Goal: Complete application form

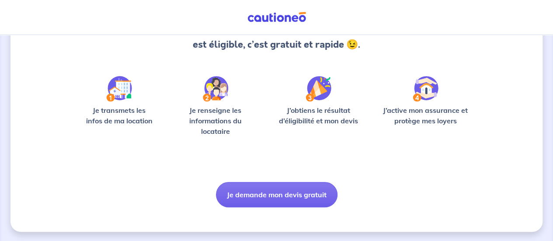
scroll to position [110, 0]
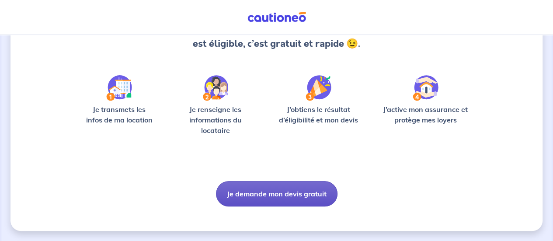
click at [283, 199] on button "Je demande mon devis gratuit" at bounding box center [276, 193] width 121 height 25
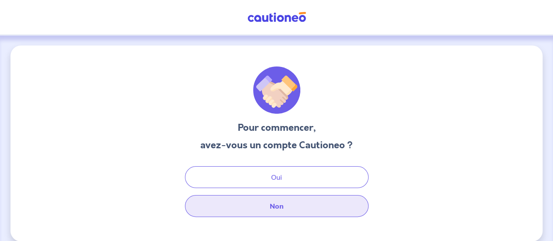
click at [272, 215] on button "Non" at bounding box center [277, 206] width 184 height 22
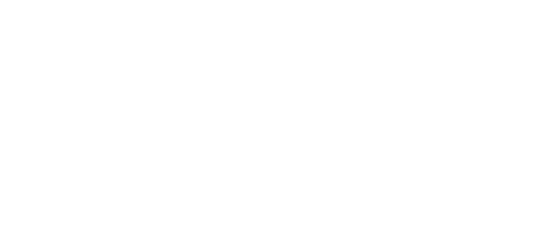
select select "FR"
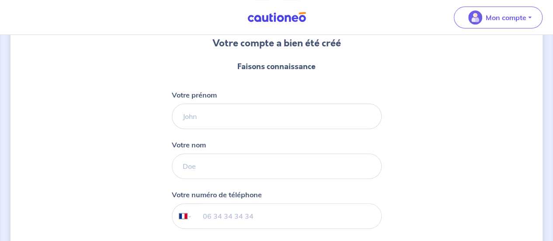
scroll to position [85, 0]
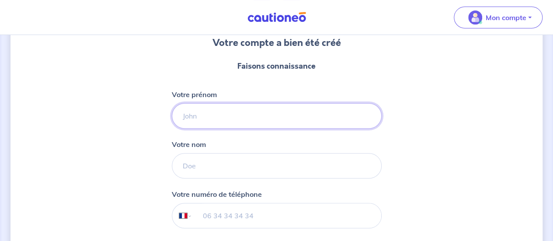
click at [240, 111] on input "Votre prénom" at bounding box center [277, 115] width 210 height 25
type input "[PERSON_NAME]"
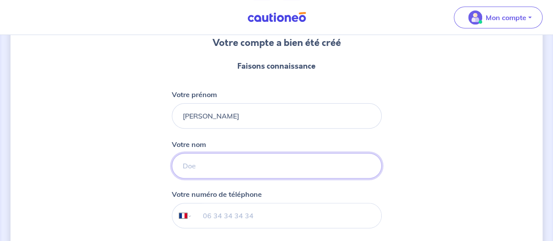
type input "Garel"
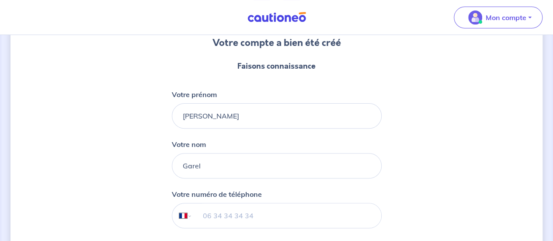
type input "07 81 12 07 21"
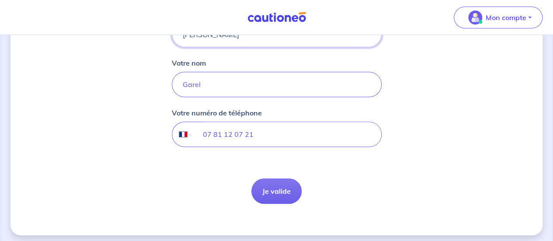
scroll to position [167, 0]
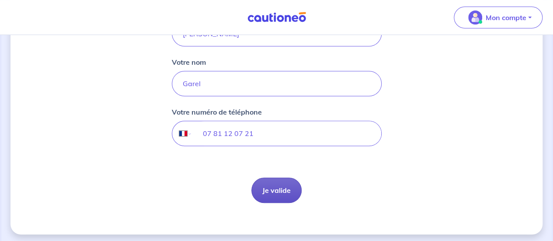
click at [269, 184] on button "Je valide" at bounding box center [276, 189] width 50 height 25
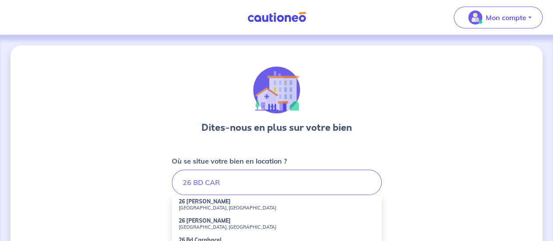
click at [220, 208] on small "Saint-Denis, France" at bounding box center [277, 207] width 196 height 6
type input "26 Bd Carnot, Saint-Denis, France"
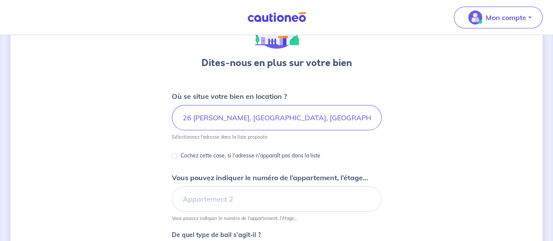
scroll to position [73, 0]
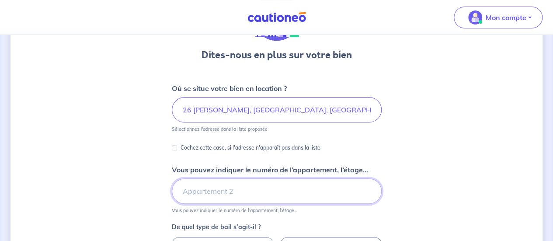
click at [211, 195] on input "Vous pouvez indiquer le numéro de l’appartement, l’étage..." at bounding box center [277, 190] width 210 height 25
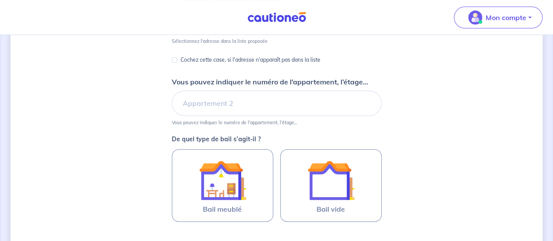
scroll to position [161, 0]
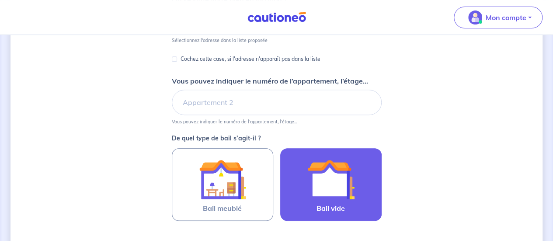
click at [330, 181] on img at bounding box center [330, 179] width 47 height 47
click at [0, 0] on input "Bail vide" at bounding box center [0, 0] width 0 height 0
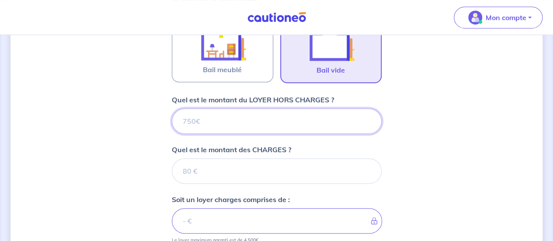
scroll to position [300, 0]
type input "6"
type input "634"
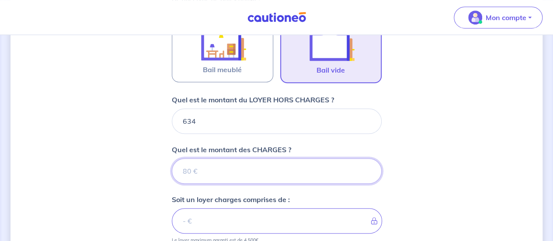
click at [234, 173] on input "Quel est le montant des CHARGES ?" at bounding box center [277, 170] width 210 height 25
type input "83"
type input "717"
type input "83"
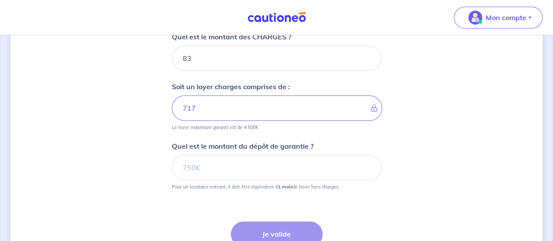
scroll to position [416, 0]
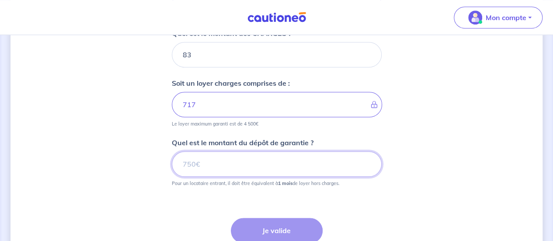
click at [219, 166] on input "Quel est le montant du dépôt de garantie ?" at bounding box center [277, 163] width 210 height 25
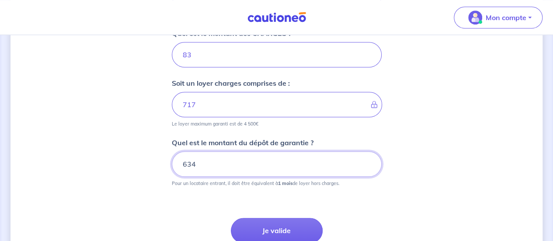
type input "634"
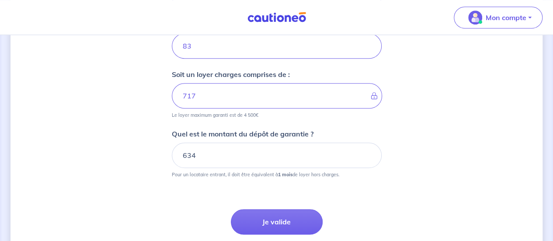
scroll to position [426, 0]
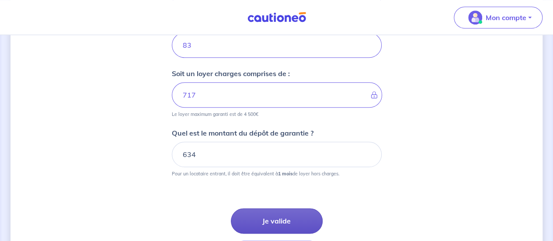
click at [290, 212] on button "Je valide" at bounding box center [277, 220] width 92 height 25
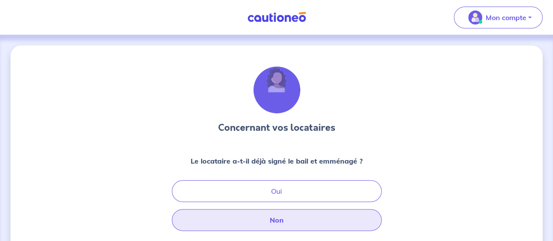
click at [285, 216] on button "Non" at bounding box center [277, 220] width 210 height 22
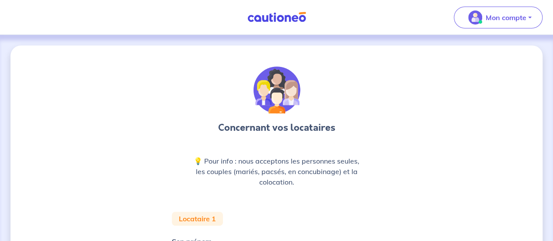
scroll to position [84, 0]
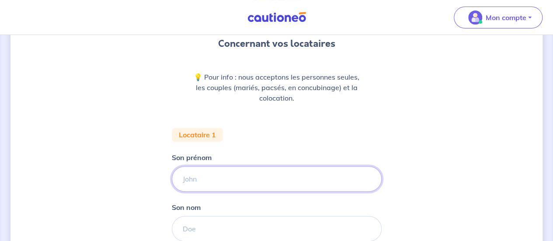
click at [224, 176] on input "Son prénom" at bounding box center [277, 178] width 210 height 25
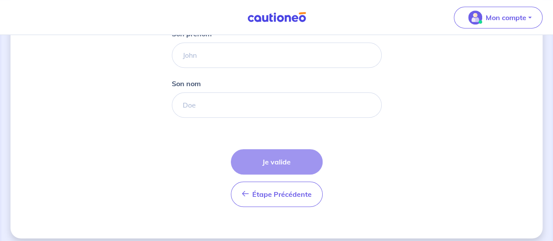
scroll to position [214, 0]
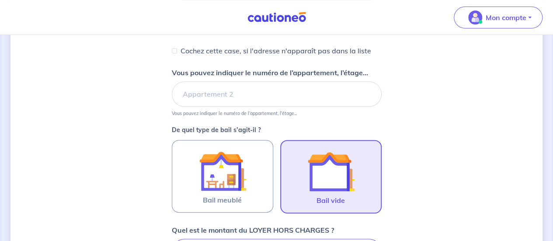
select select "FR"
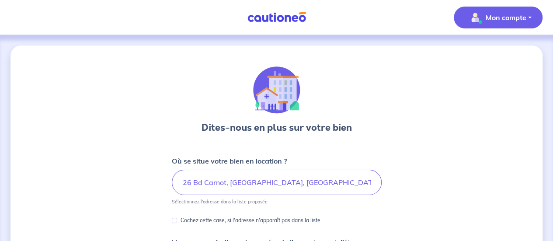
click at [468, 12] on img "button" at bounding box center [475, 17] width 14 height 14
